Goal: Information Seeking & Learning: Compare options

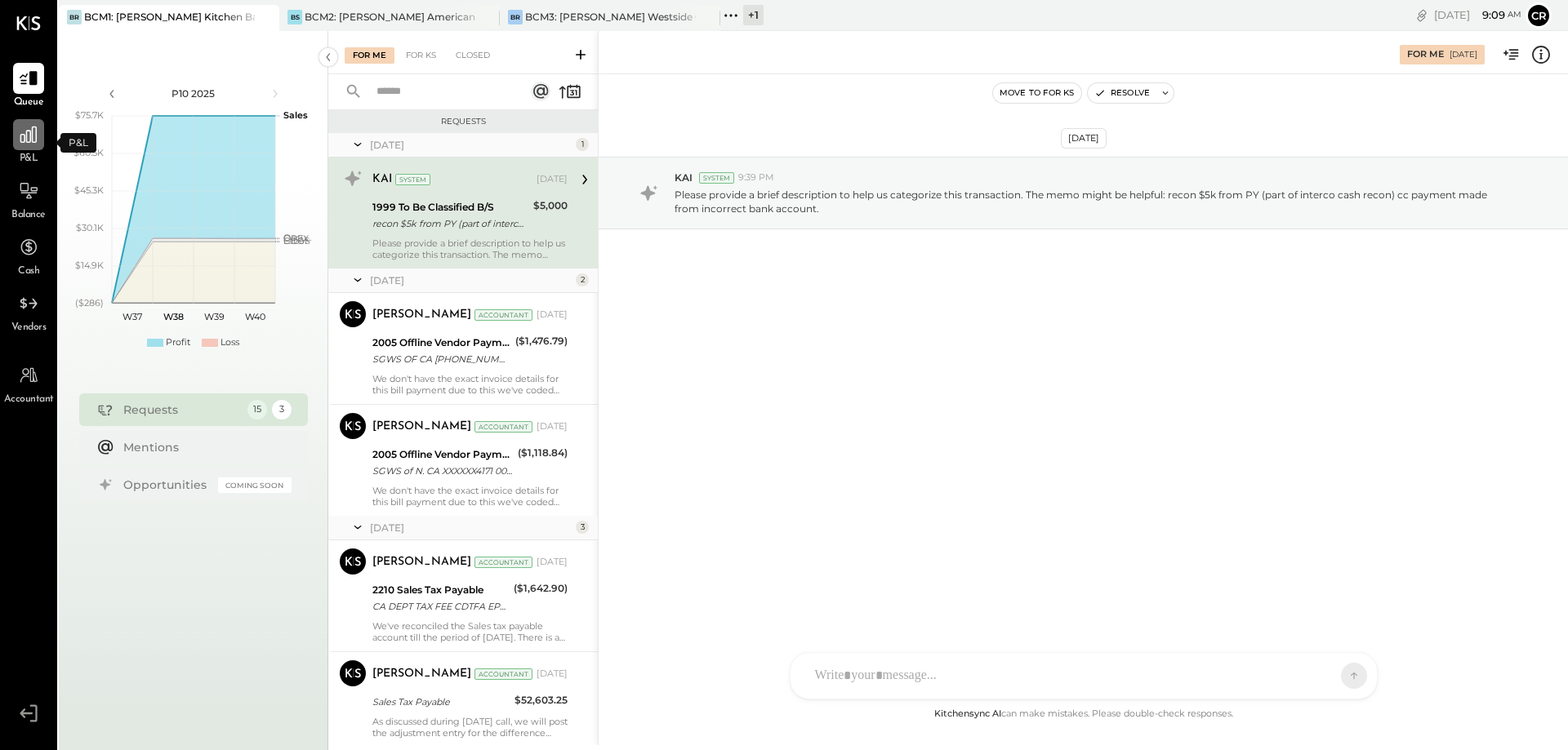
click at [27, 150] on div at bounding box center [28, 135] width 31 height 31
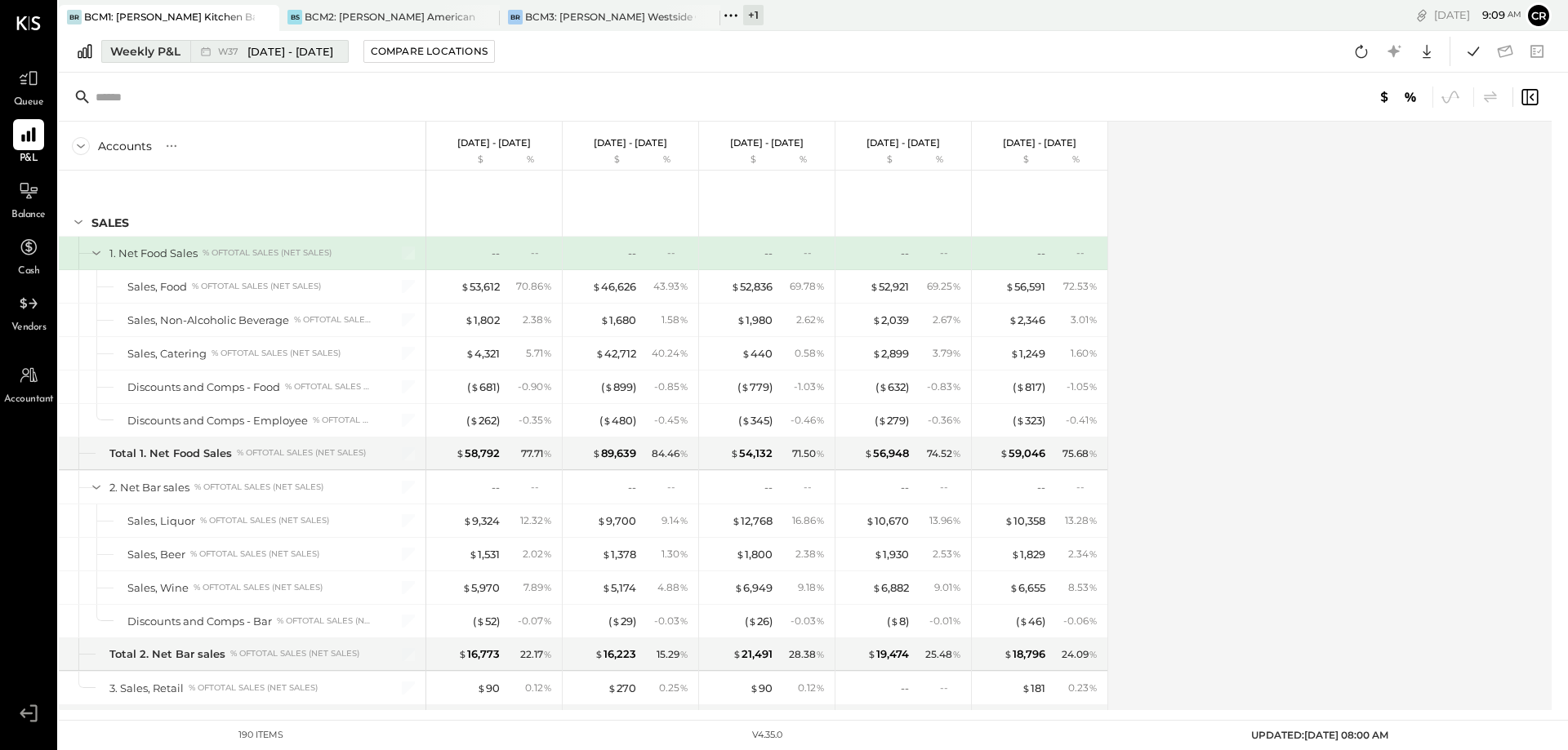
click at [165, 53] on div "Weekly P&L" at bounding box center [145, 51] width 70 height 16
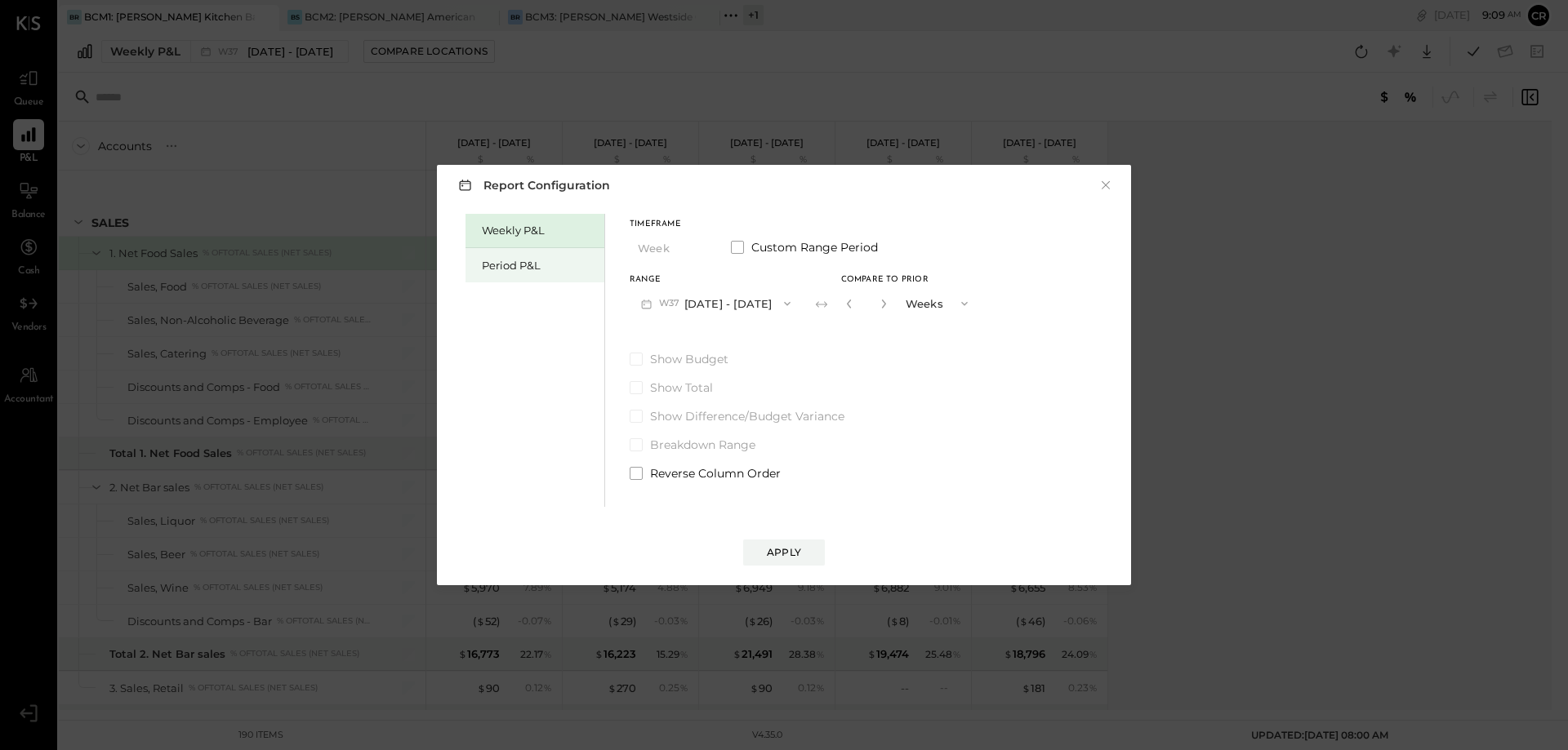
click at [520, 262] on div "Period P&L" at bounding box center [539, 266] width 114 height 15
click at [790, 306] on icon "button" at bounding box center [782, 303] width 13 height 13
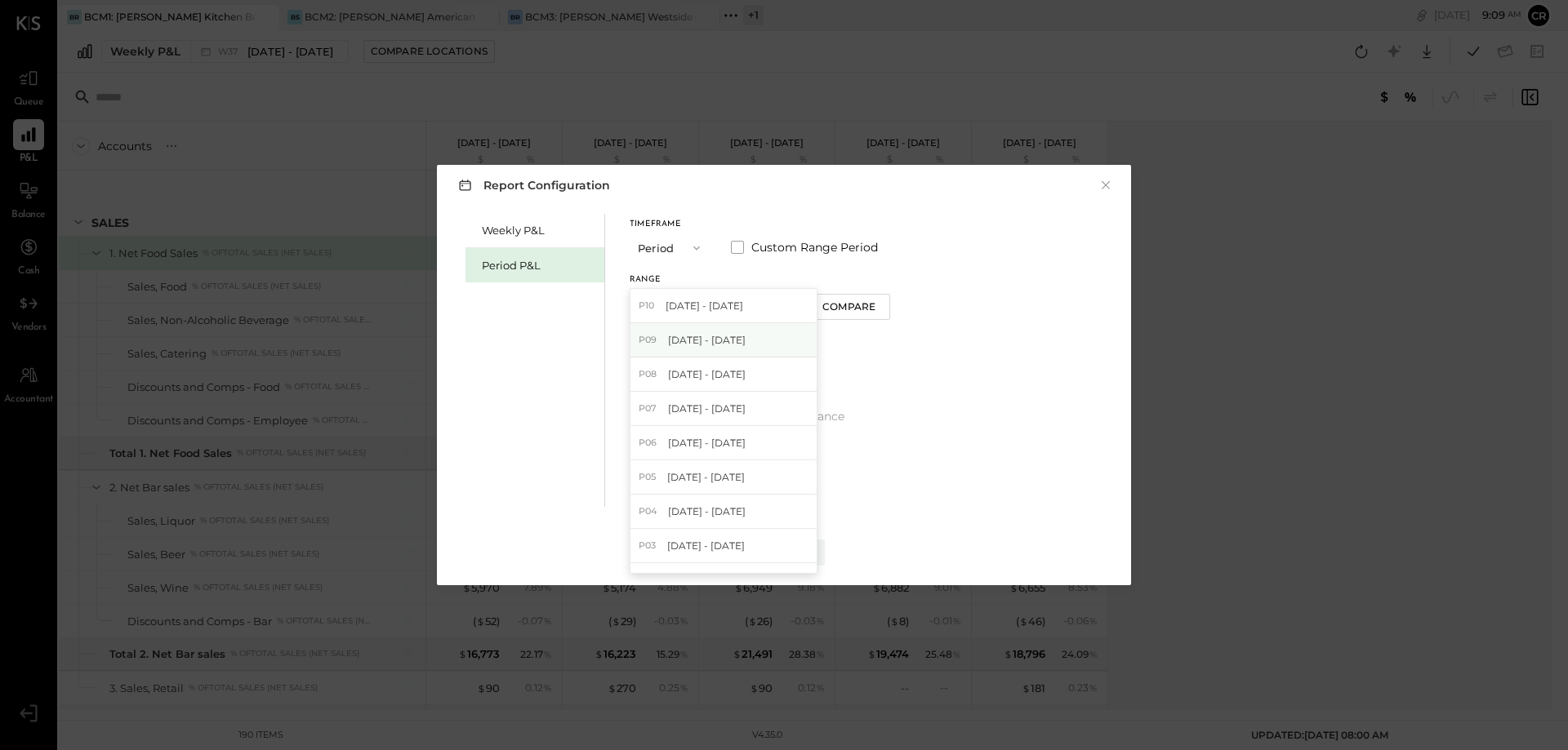
click at [769, 338] on div "P09 [DATE] - [DATE]" at bounding box center [723, 341] width 187 height 34
click at [635, 356] on span at bounding box center [635, 358] width 13 height 13
click at [784, 548] on div "Apply" at bounding box center [784, 552] width 34 height 14
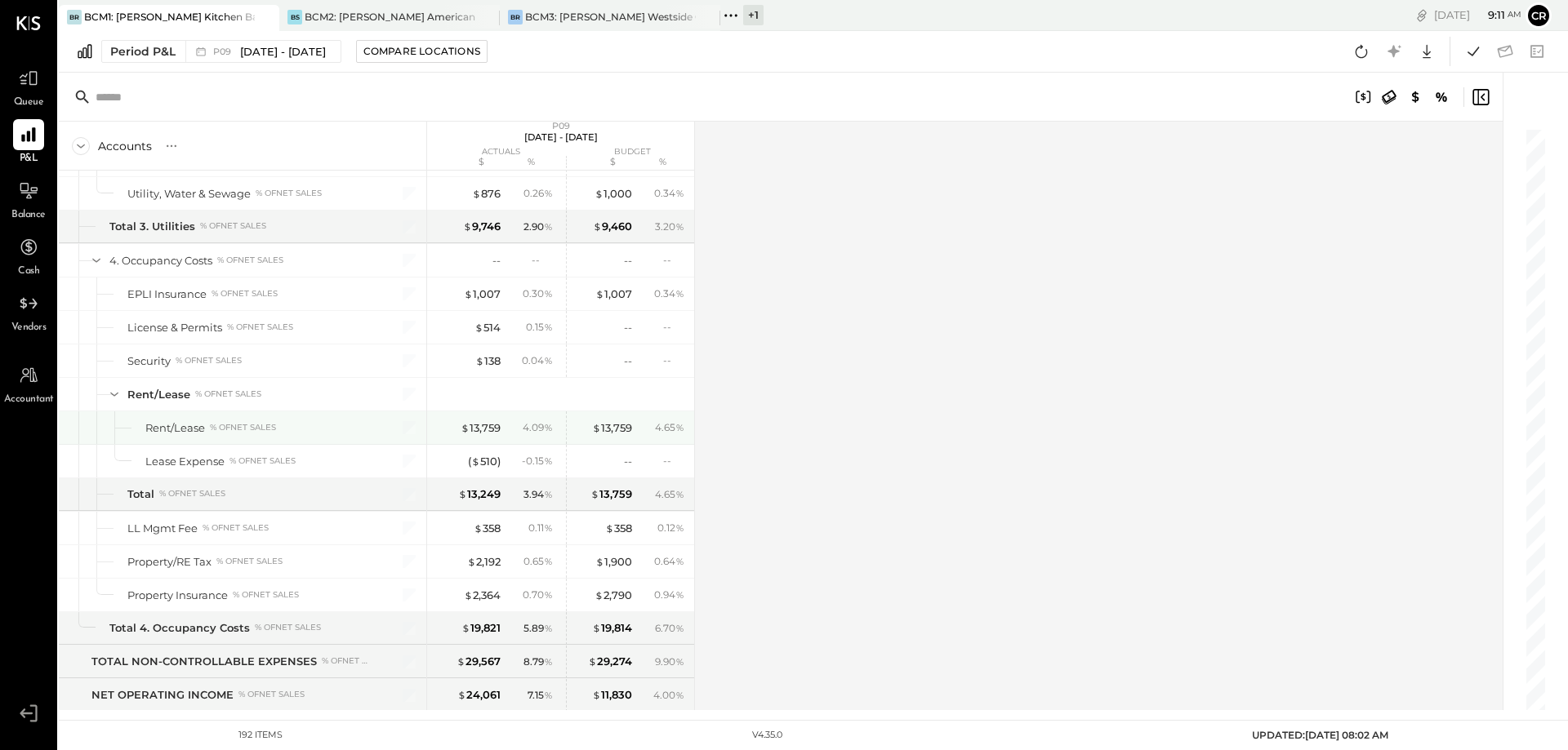
scroll to position [5225, 0]
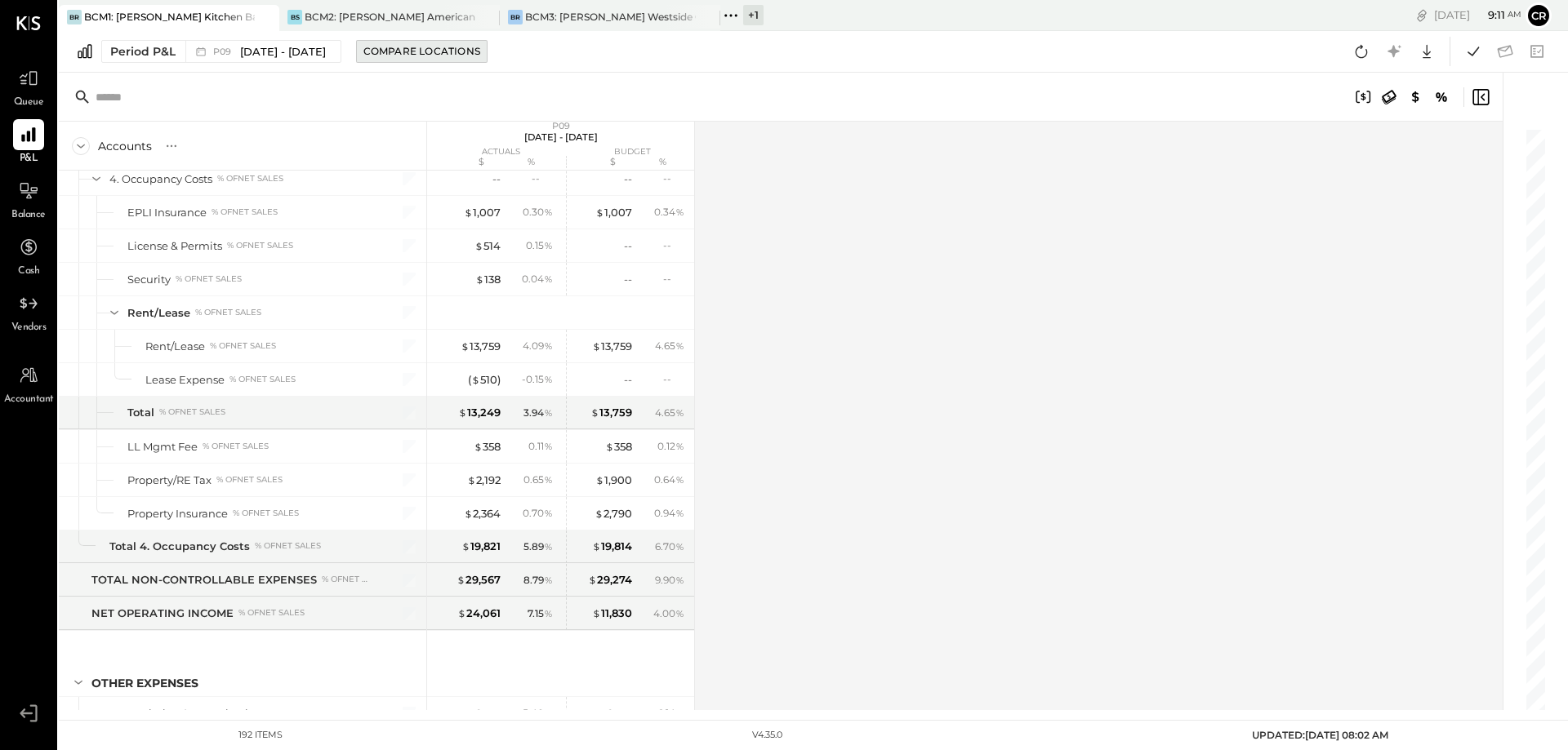
click at [436, 58] on div "Compare Locations" at bounding box center [422, 51] width 117 height 14
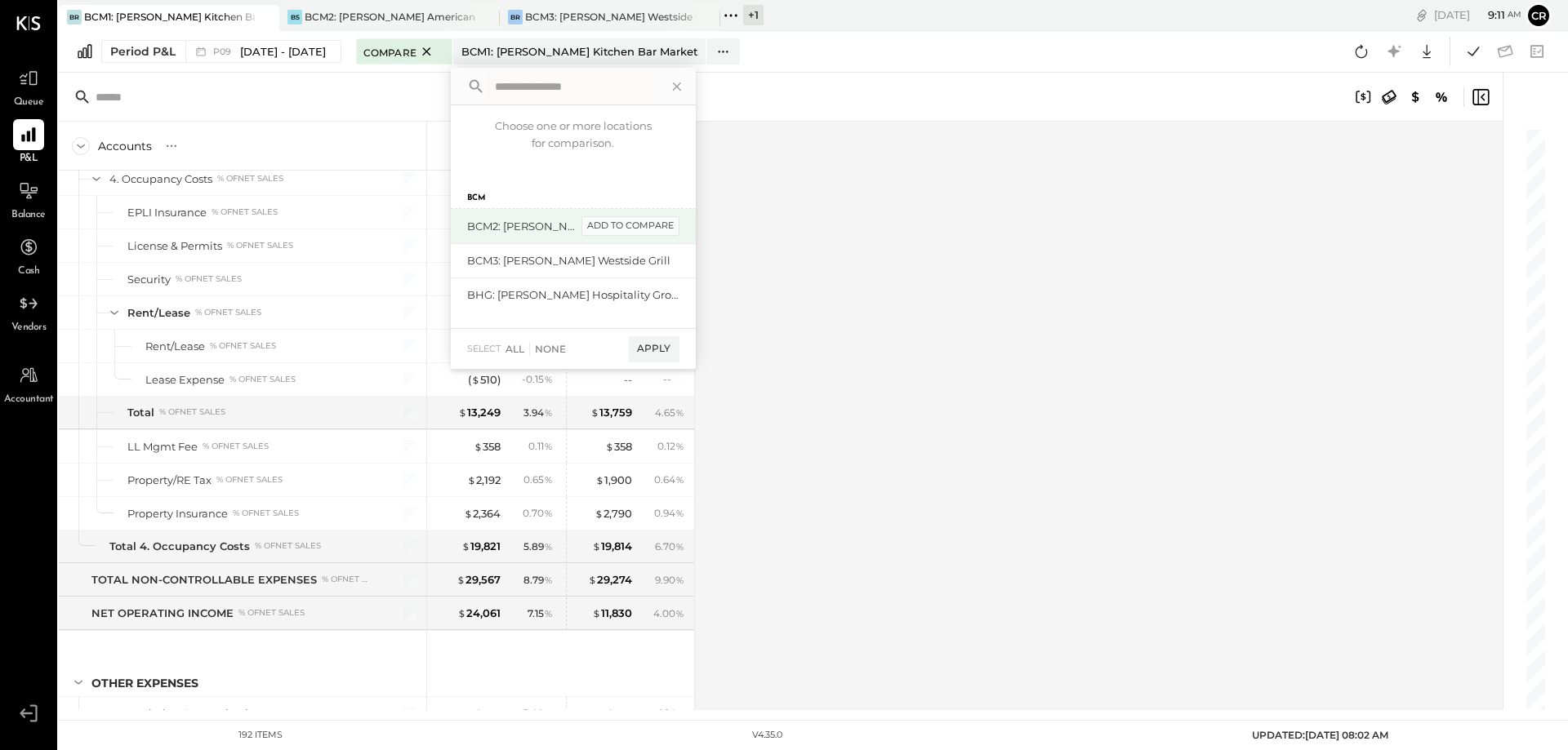
click at [633, 224] on div "add to compare" at bounding box center [630, 226] width 98 height 20
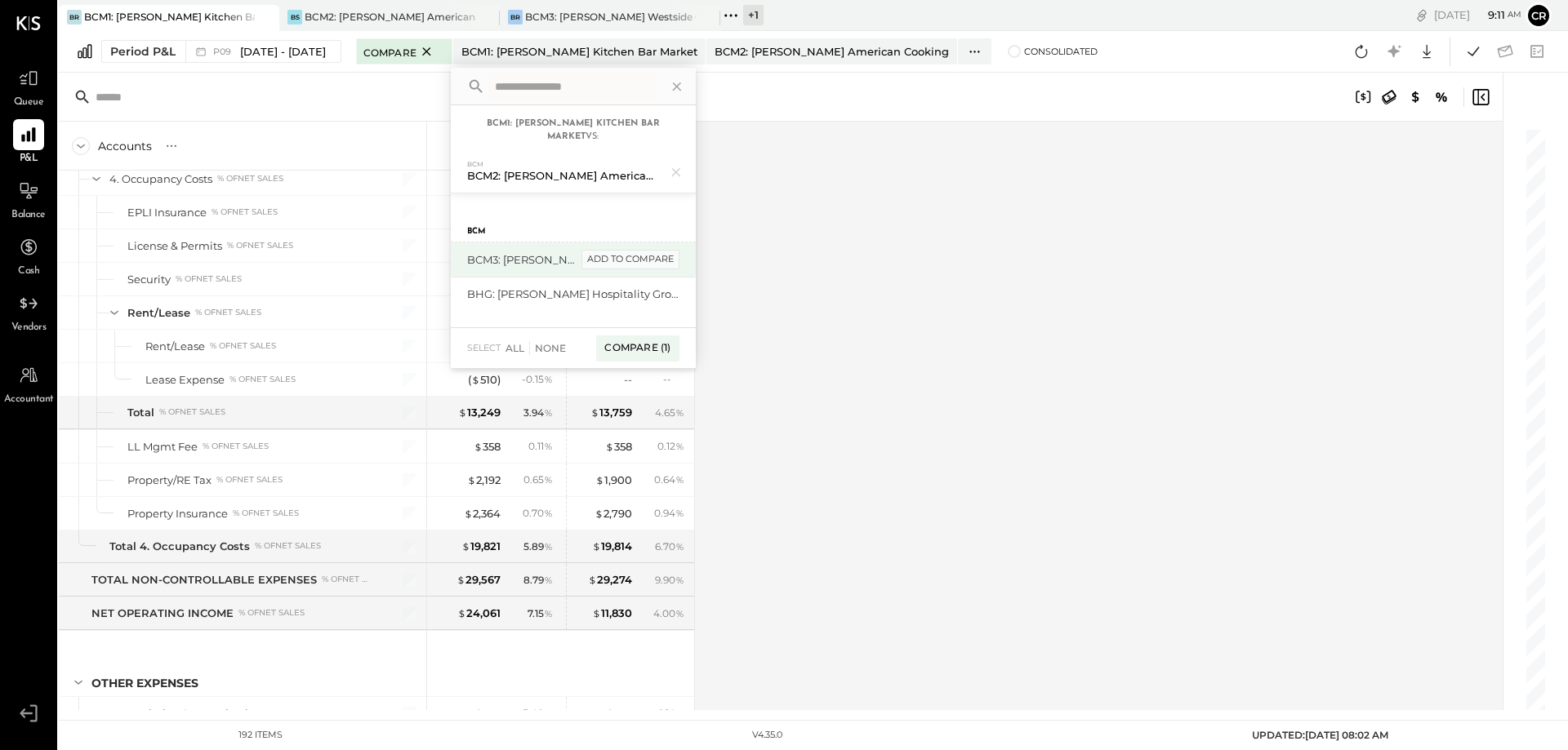
click at [637, 259] on div "add to compare" at bounding box center [630, 259] width 98 height 20
click at [659, 354] on div "Compare (2)" at bounding box center [636, 355] width 85 height 26
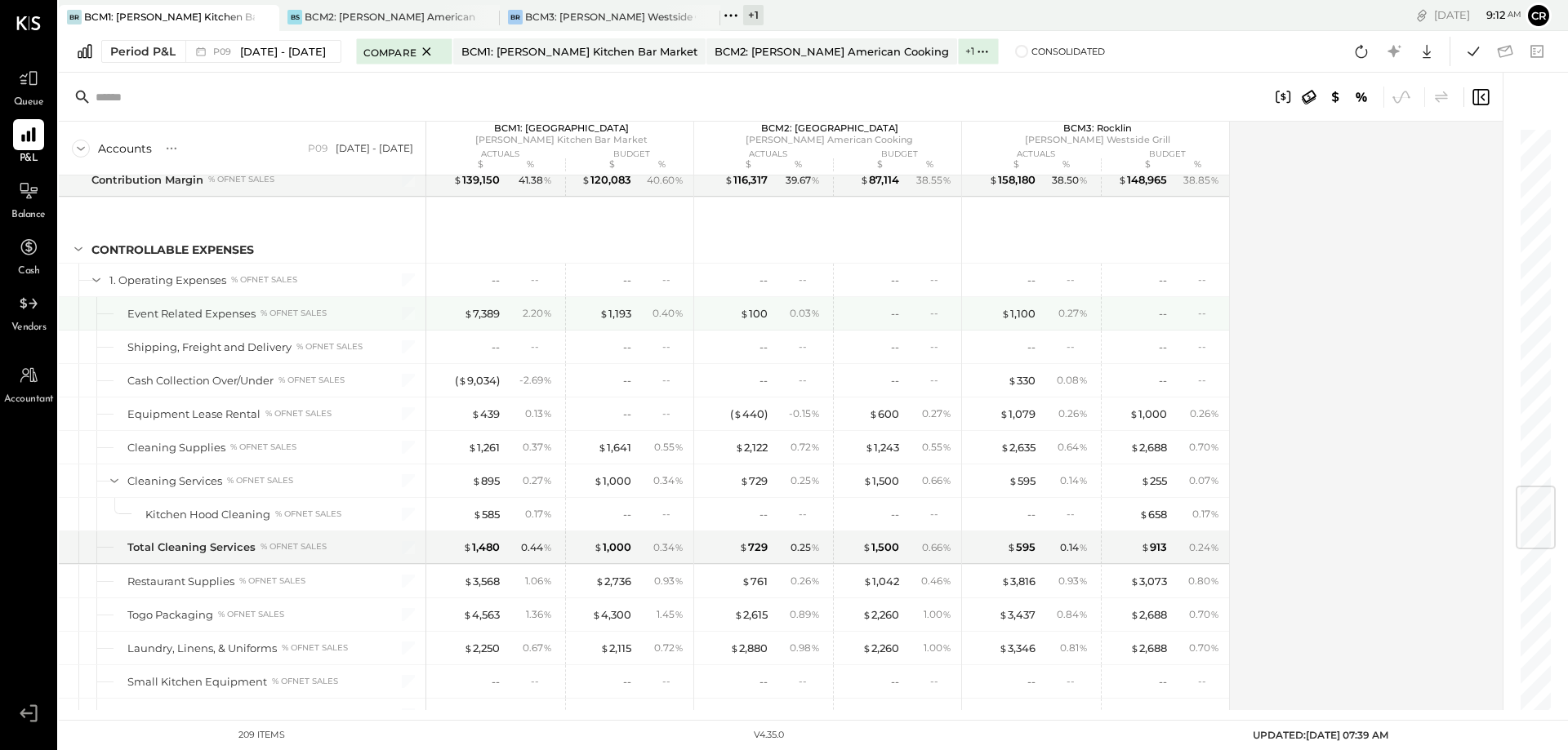
scroll to position [3103, 0]
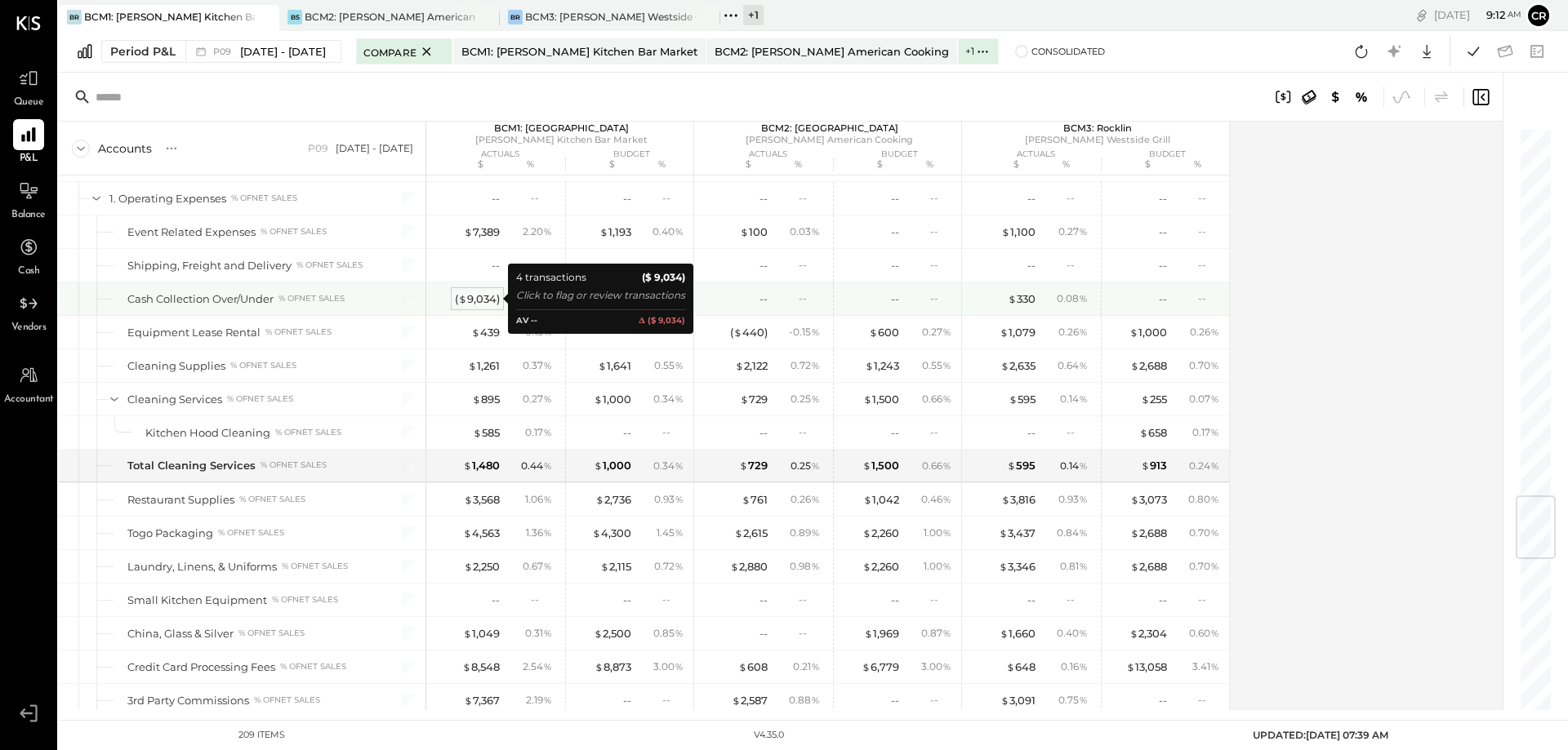
click at [494, 299] on div "( $ 9,034 )" at bounding box center [477, 299] width 45 height 15
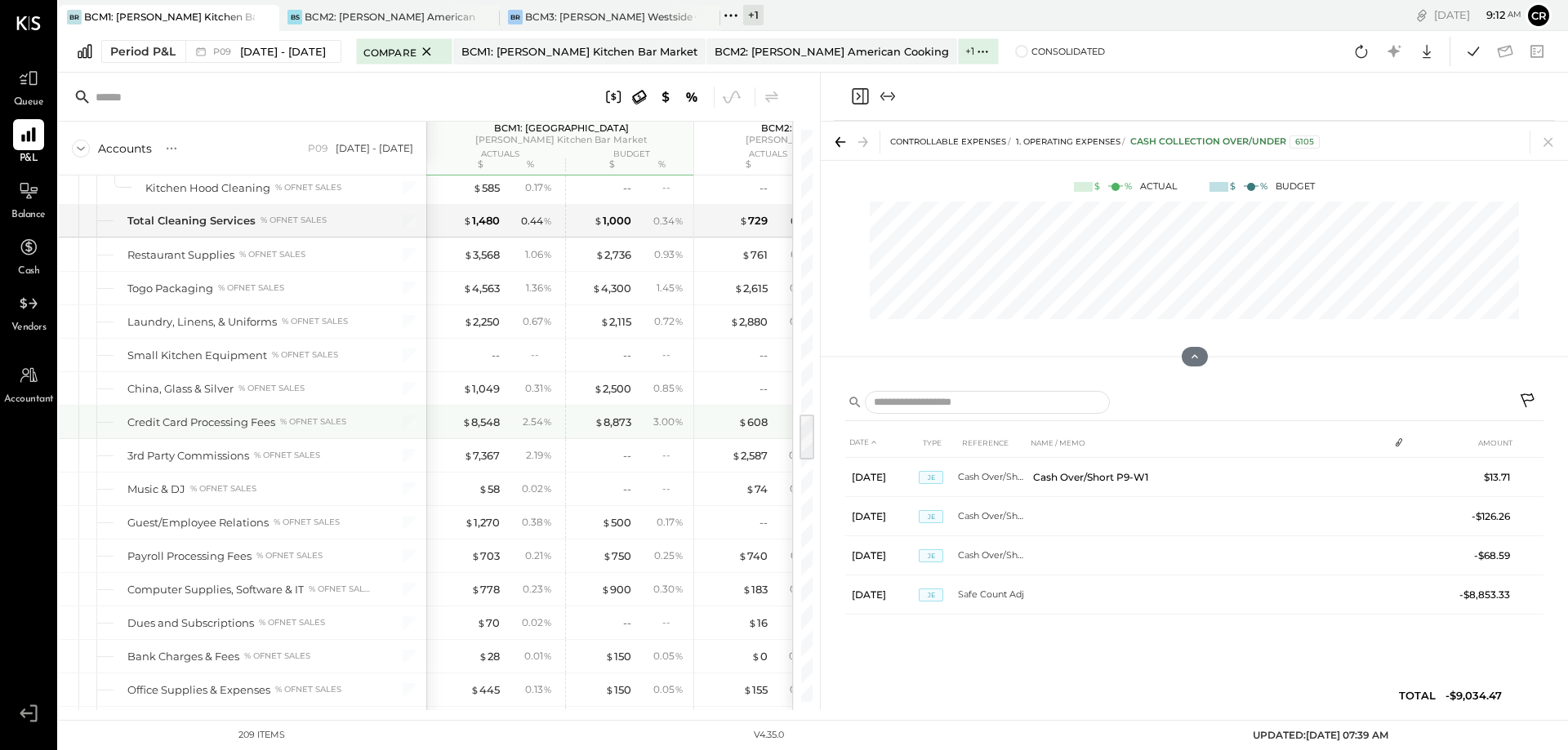
scroll to position [3429, 0]
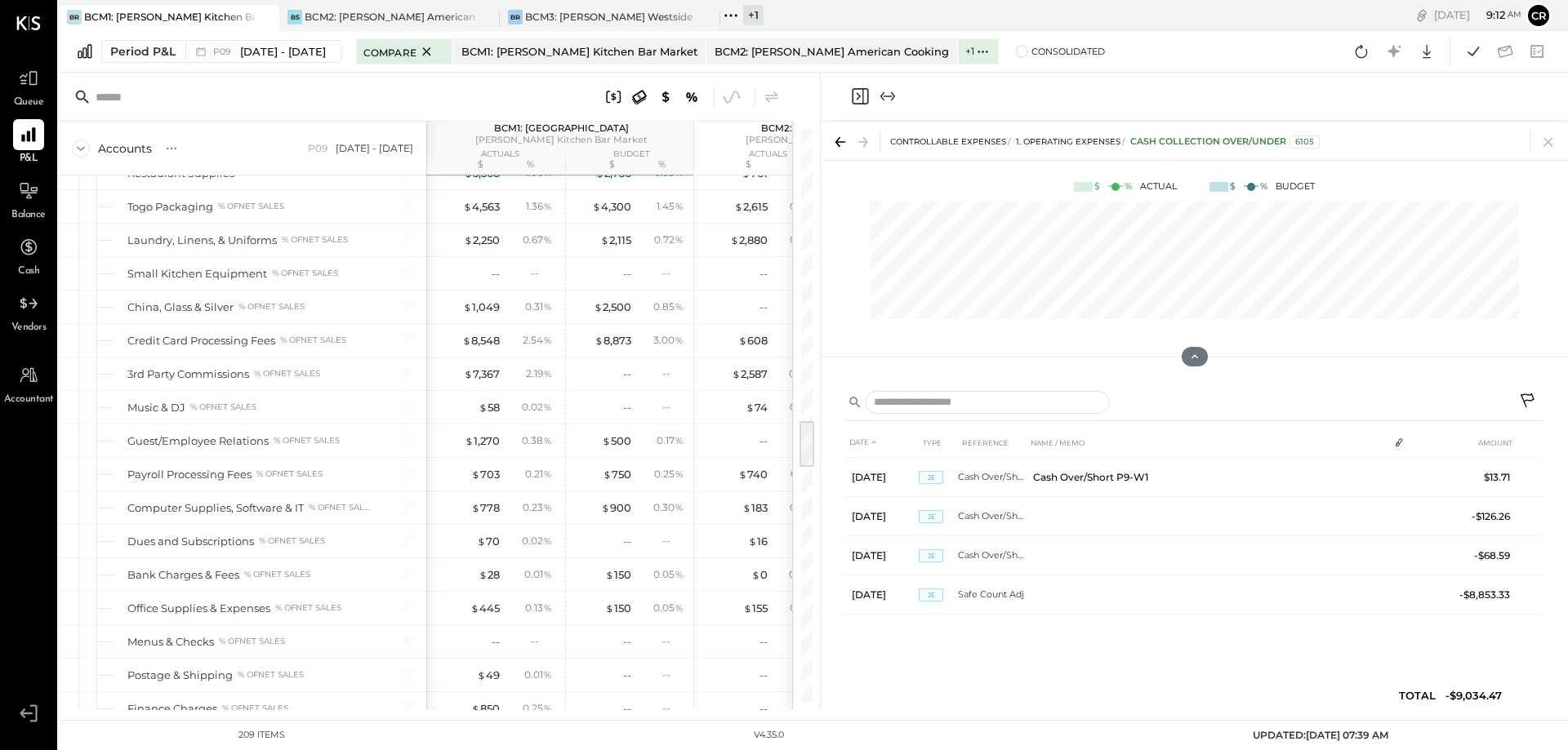
click at [839, 146] on icon at bounding box center [838, 142] width 5 height 10
click at [1557, 137] on icon at bounding box center [1548, 141] width 23 height 23
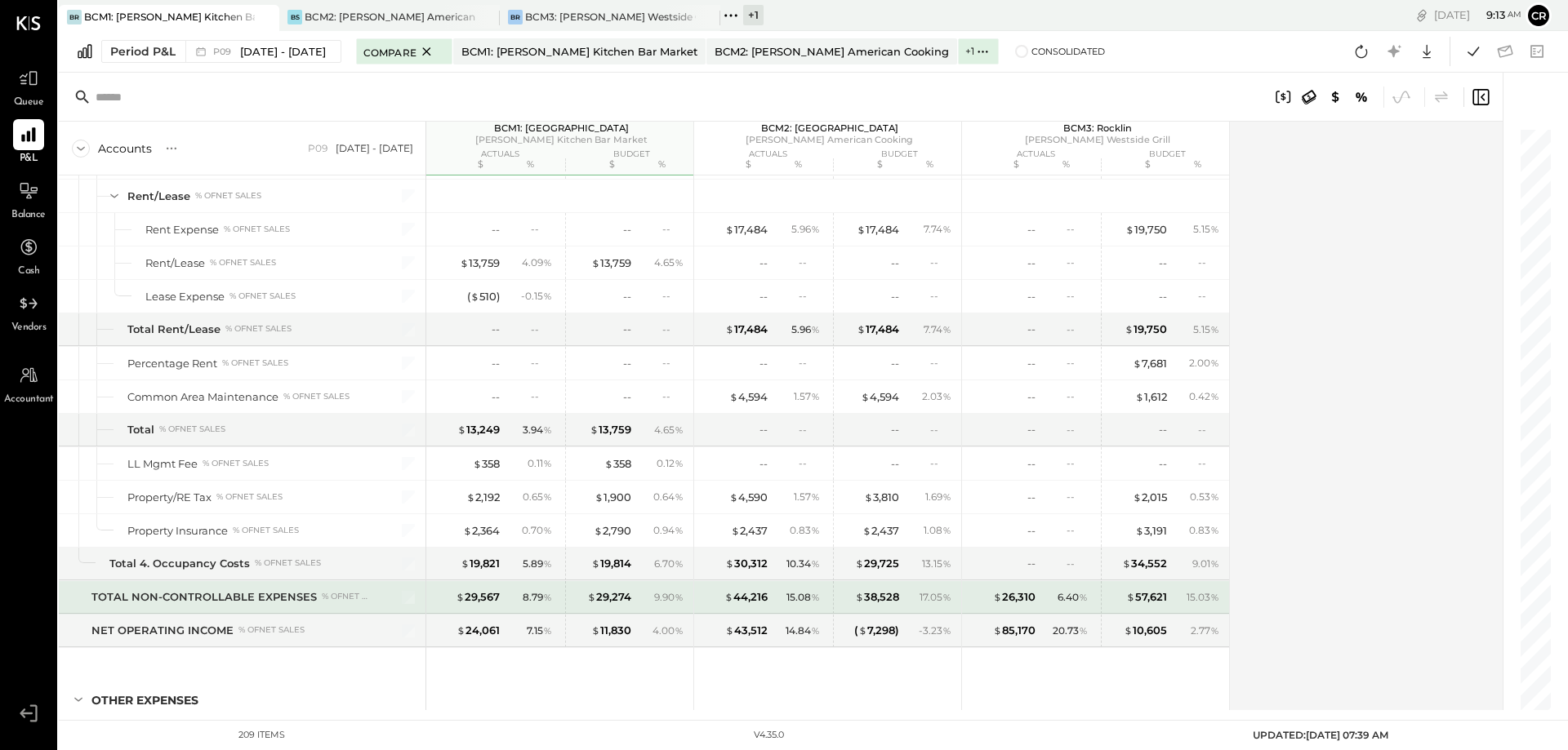
scroll to position [5797, 0]
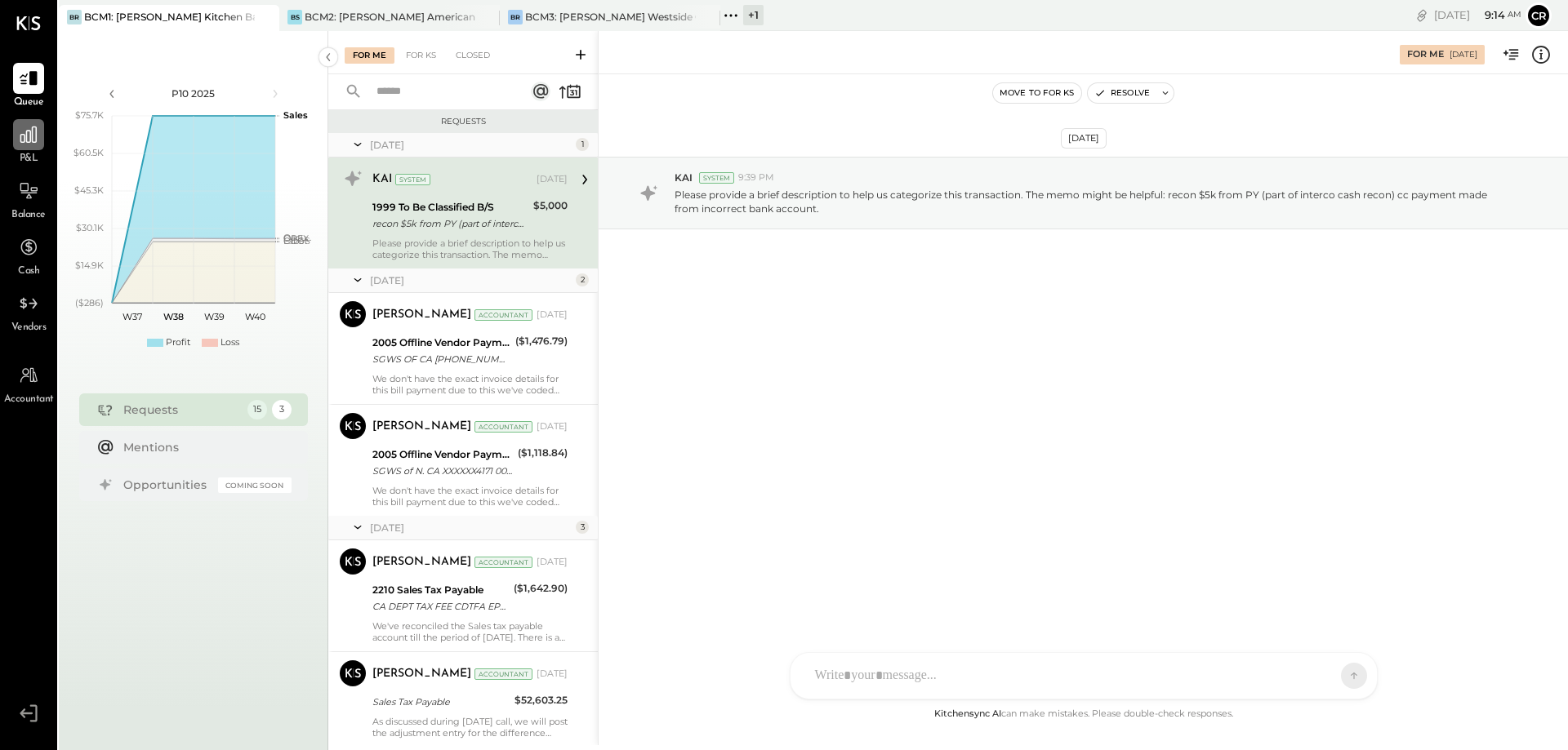
click at [35, 147] on div at bounding box center [28, 135] width 31 height 31
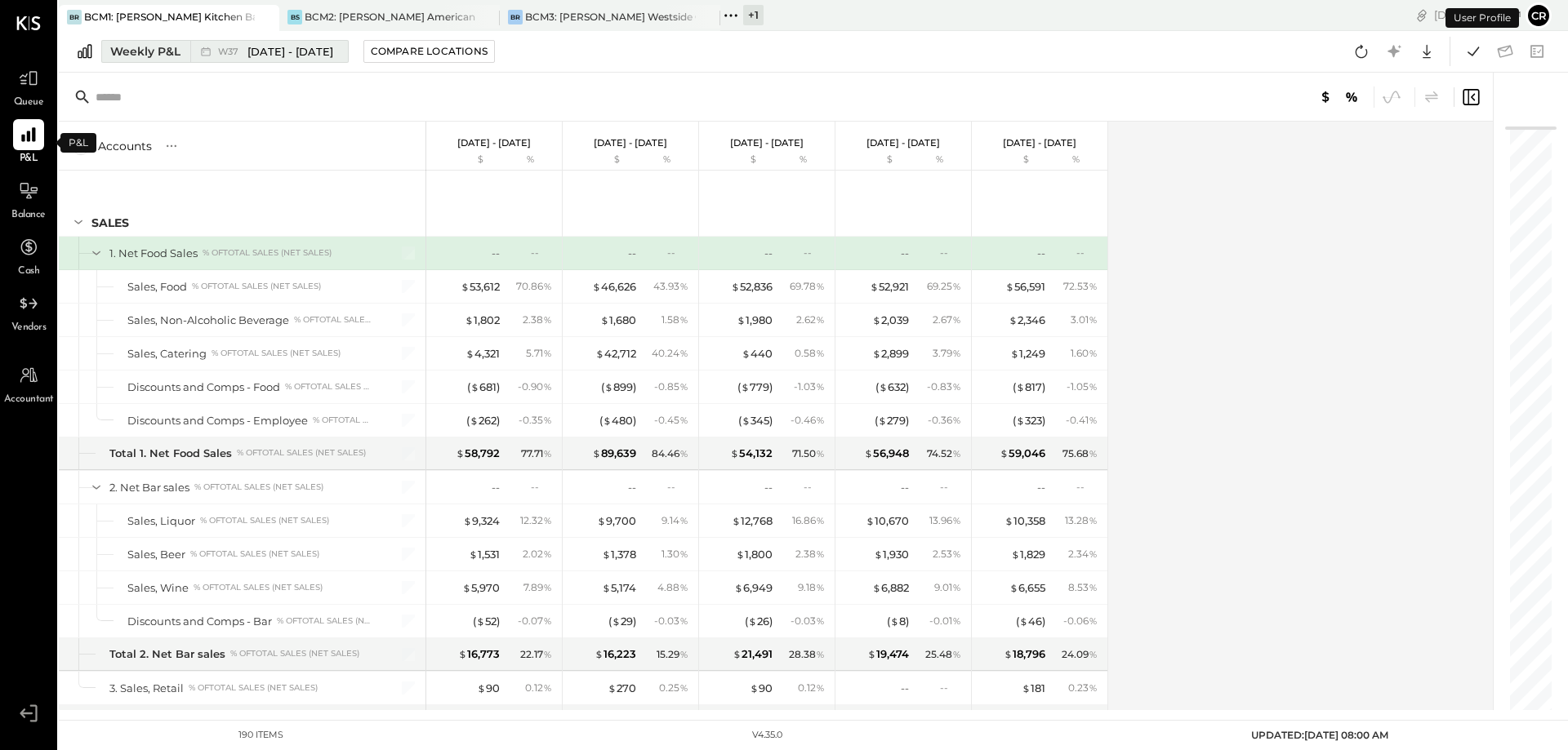
click at [143, 47] on div "Weekly P&L" at bounding box center [145, 51] width 70 height 16
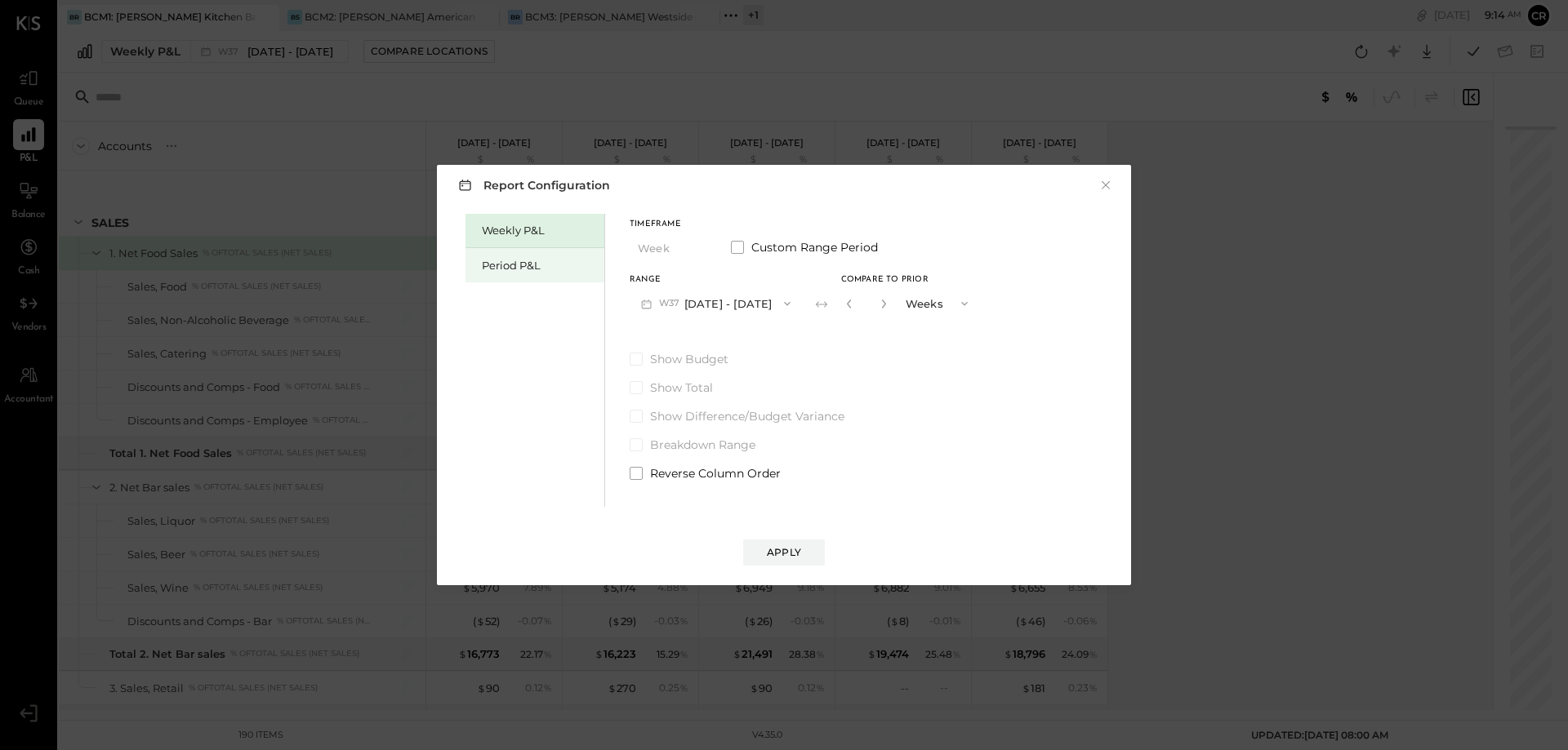
click at [486, 265] on div "Period P&L" at bounding box center [539, 266] width 114 height 15
click at [638, 358] on span at bounding box center [635, 358] width 13 height 13
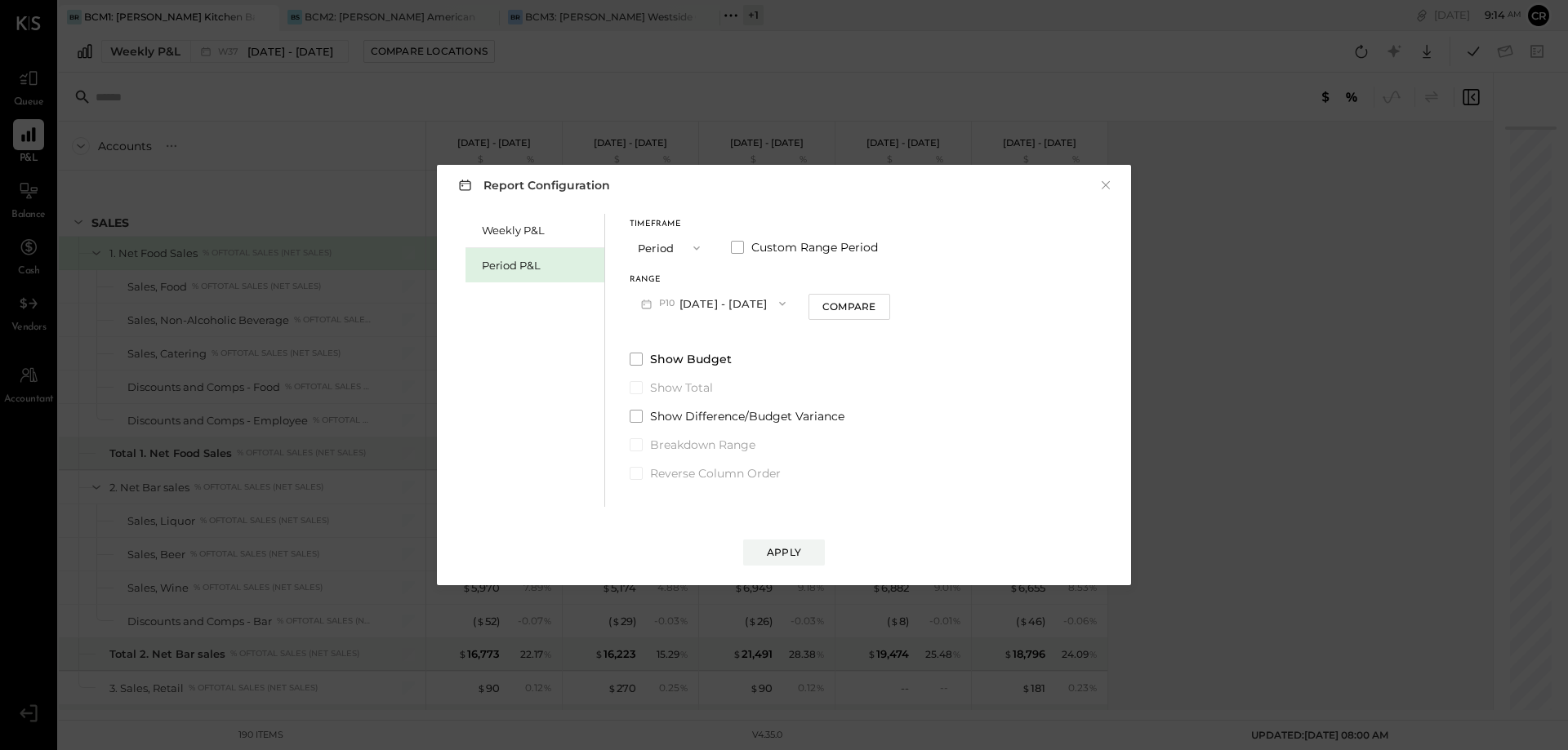
click at [790, 305] on icon "button" at bounding box center [782, 303] width 13 height 13
click at [773, 341] on div "P09 [DATE] - [DATE]" at bounding box center [723, 341] width 187 height 34
click at [790, 552] on div "Apply" at bounding box center [784, 552] width 34 height 14
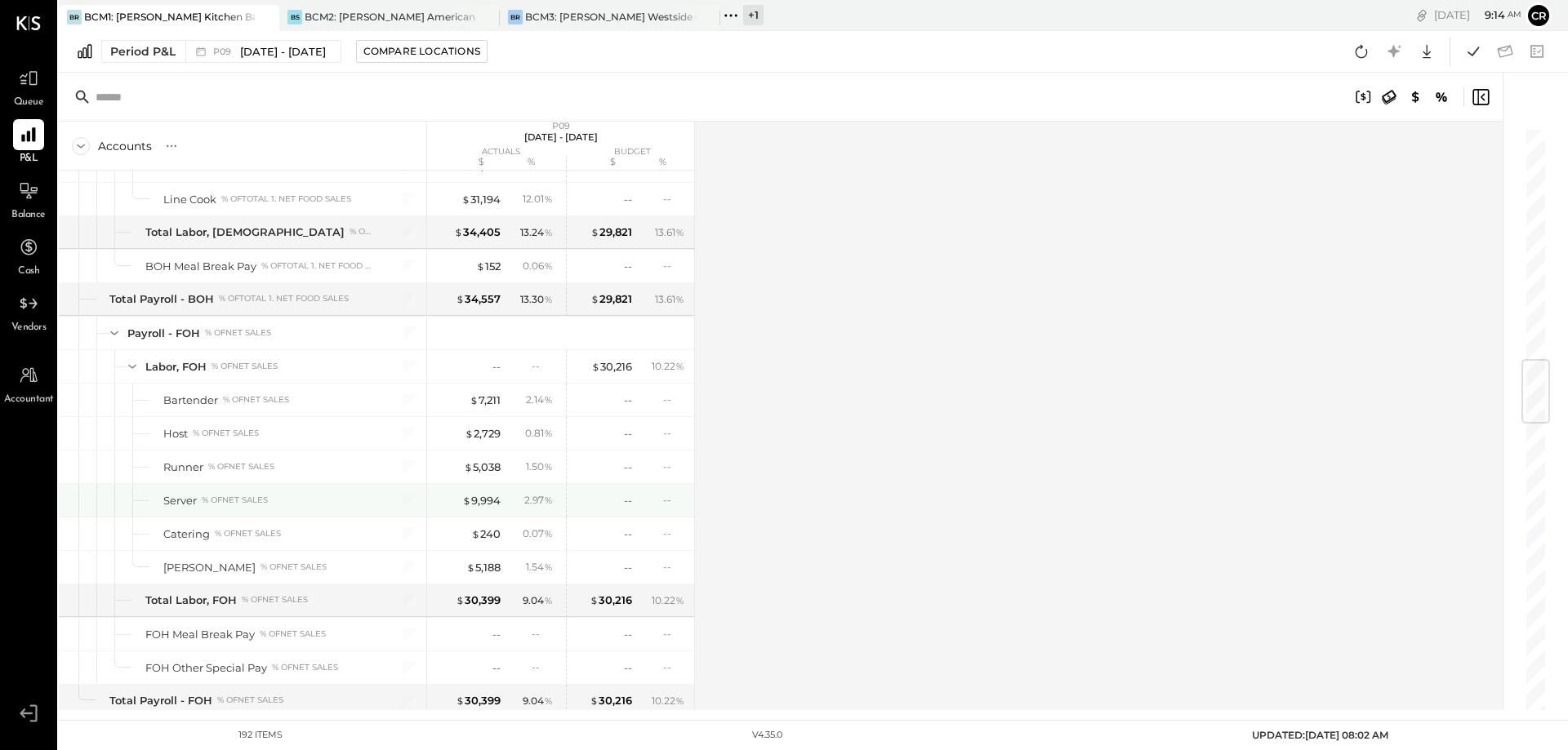
scroll to position [2041, 0]
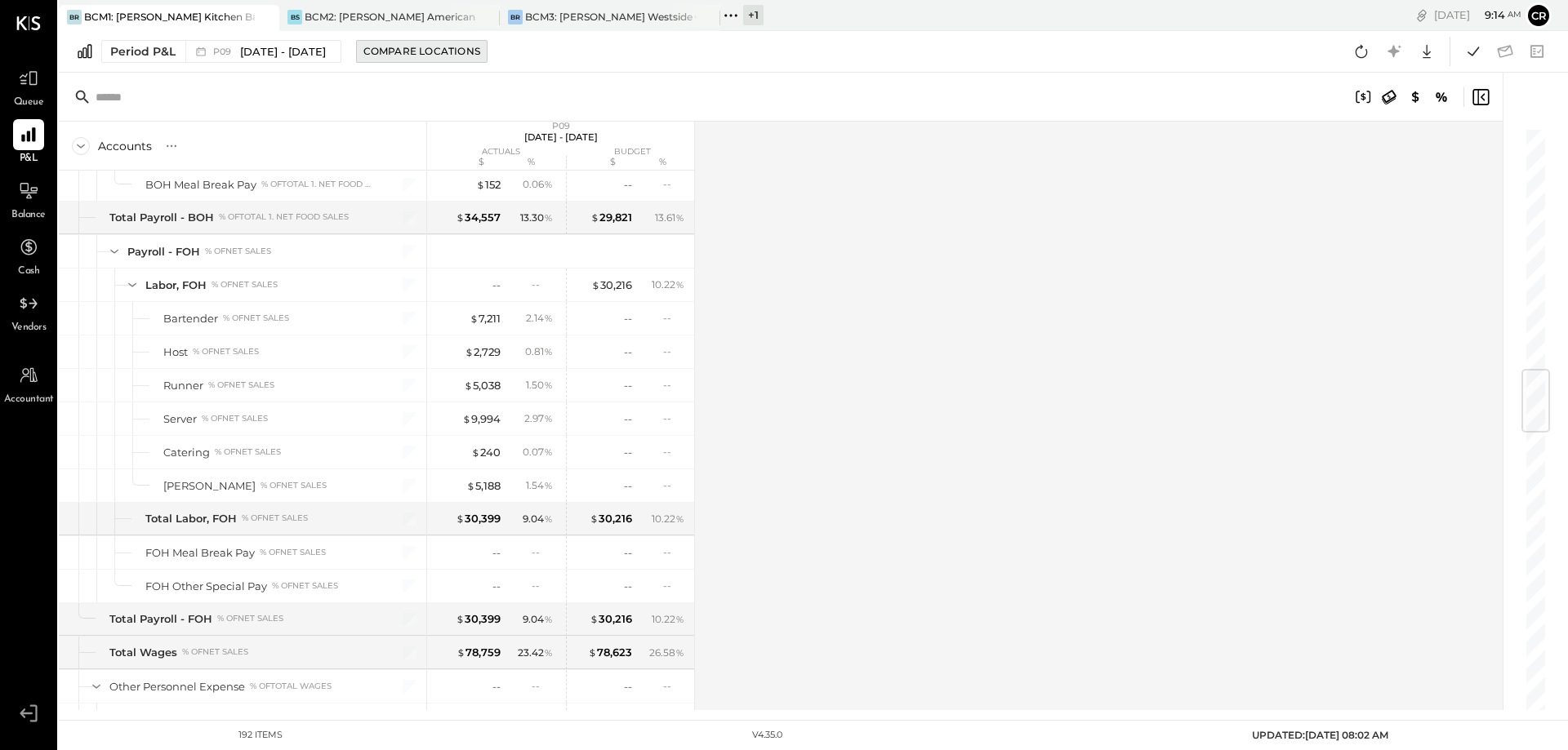
click at [436, 53] on div "Compare Locations" at bounding box center [422, 51] width 117 height 14
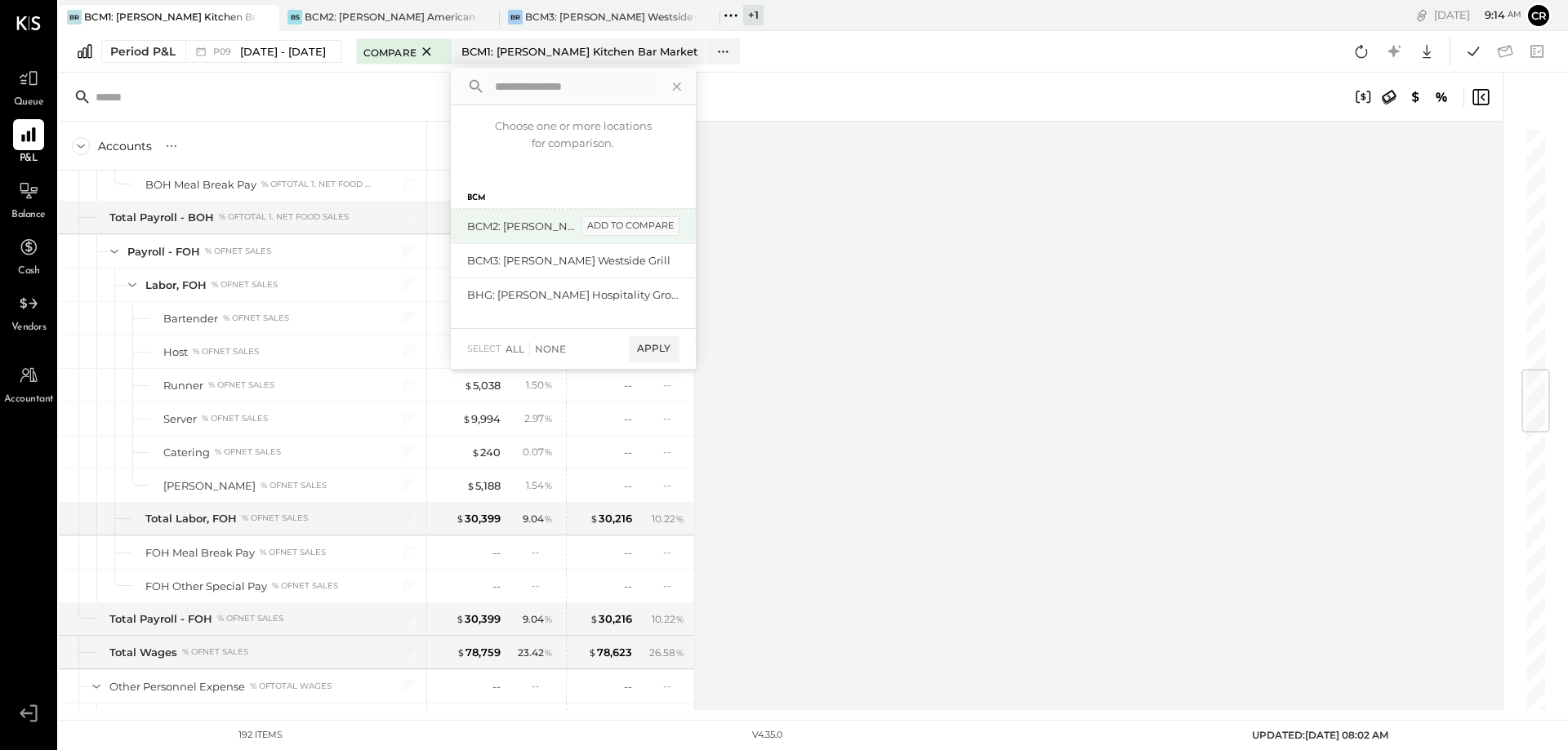
click at [649, 233] on div "add to compare" at bounding box center [630, 226] width 98 height 20
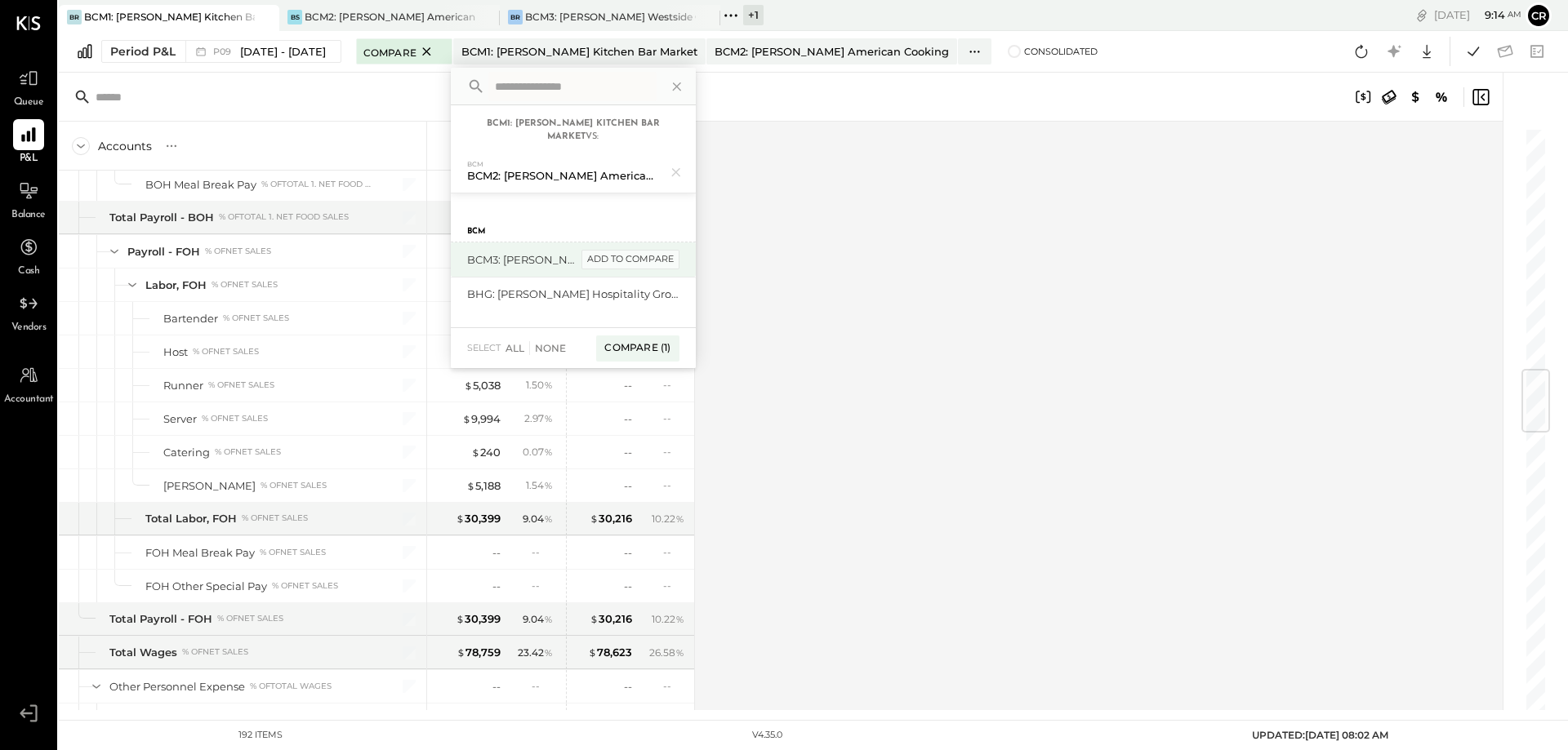
click at [641, 259] on div "add to compare" at bounding box center [630, 259] width 98 height 20
click at [664, 353] on div "Compare (2)" at bounding box center [636, 355] width 85 height 26
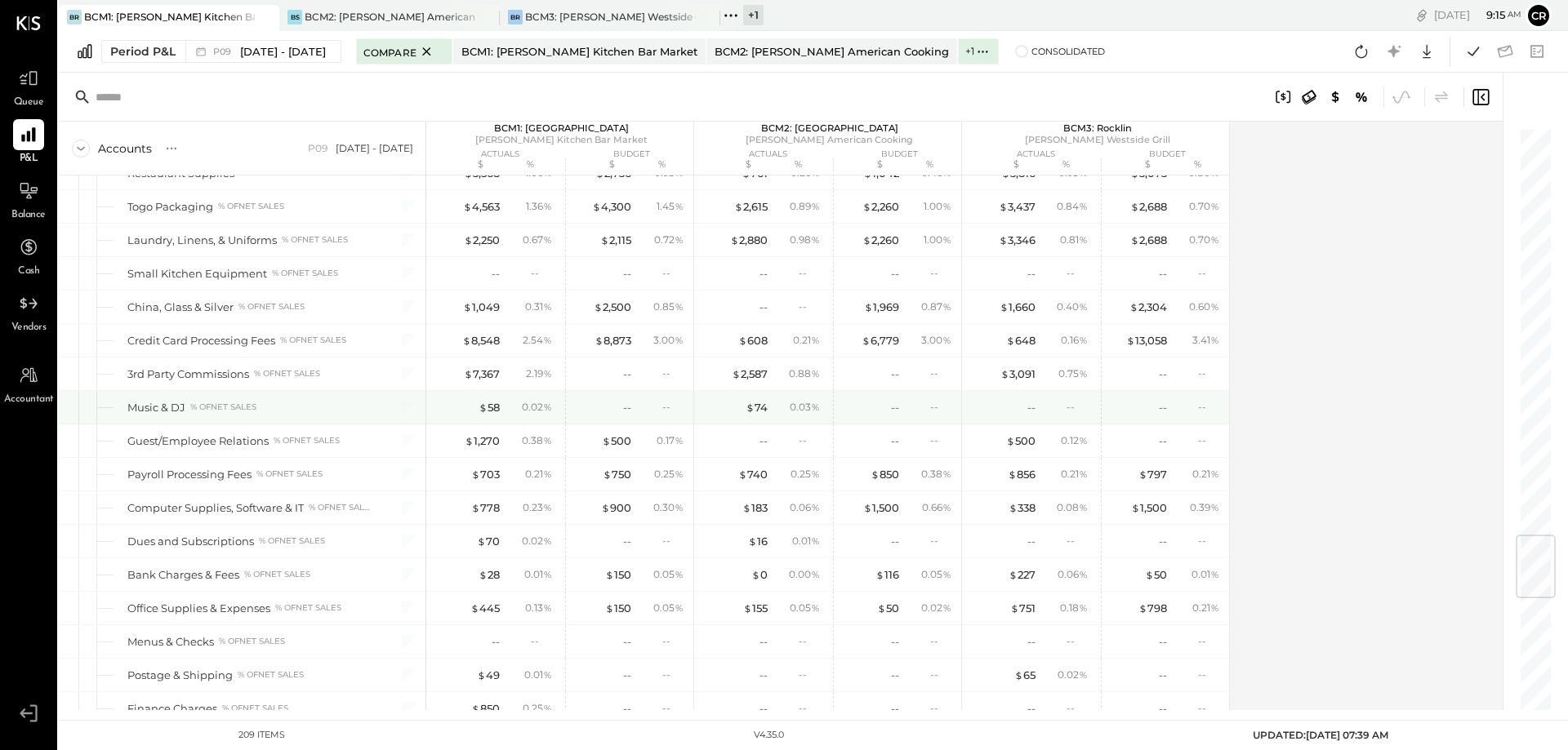
scroll to position [3347, 0]
